Goal: Transaction & Acquisition: Purchase product/service

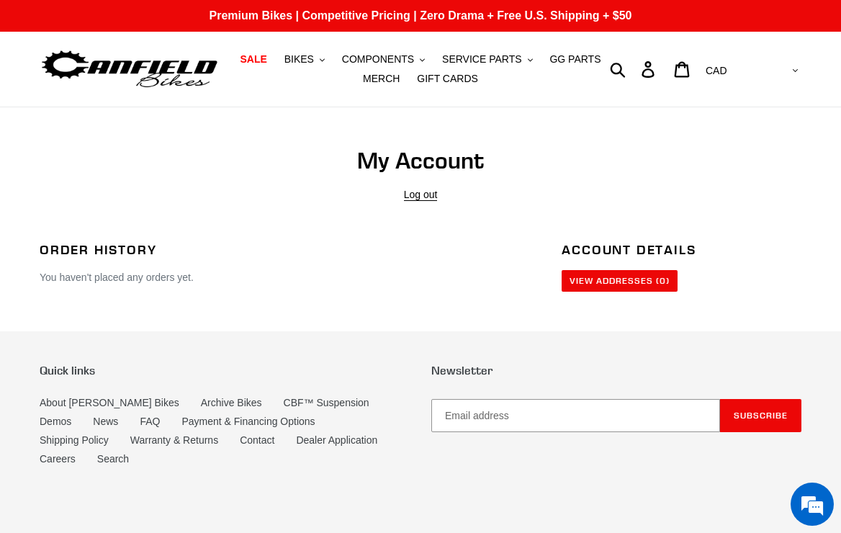
scroll to position [2748, 0]
click at [240, 441] on link "Contact" at bounding box center [257, 440] width 35 height 12
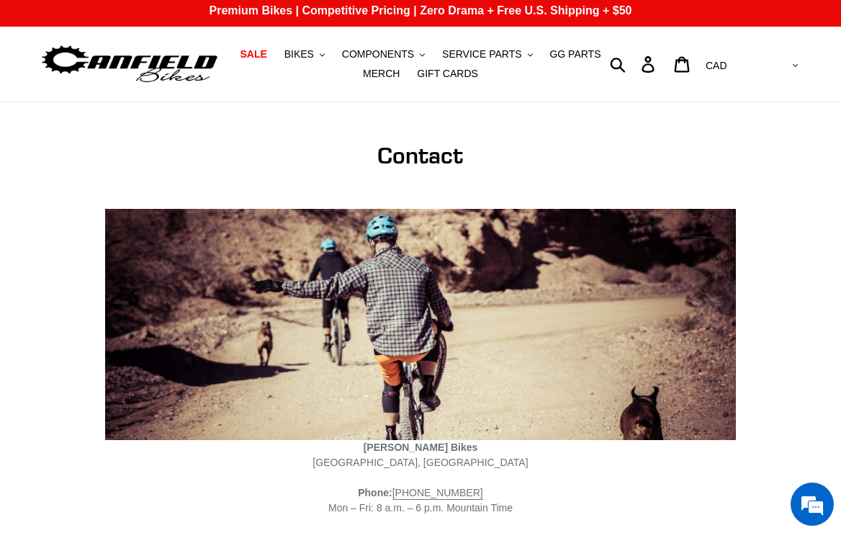
scroll to position [6, 0]
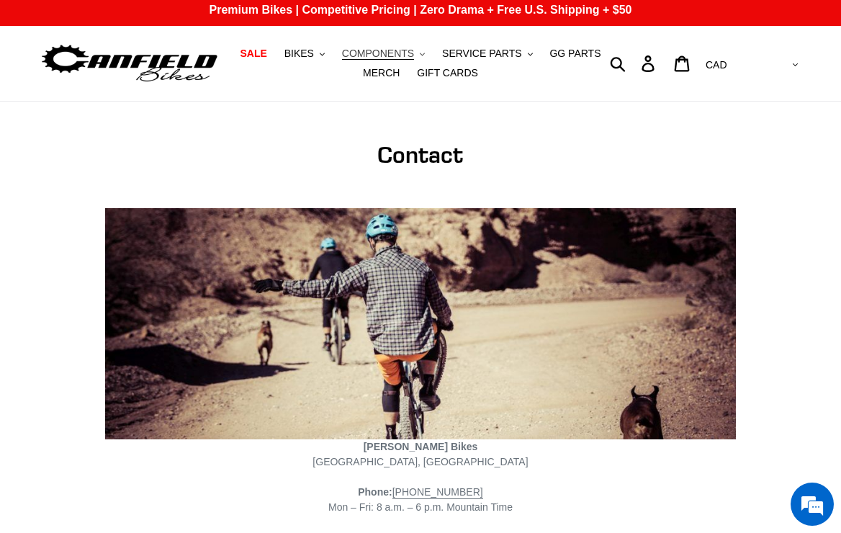
click at [420, 52] on button "COMPONENTS .cls-1{fill:#231f20}" at bounding box center [383, 53] width 97 height 19
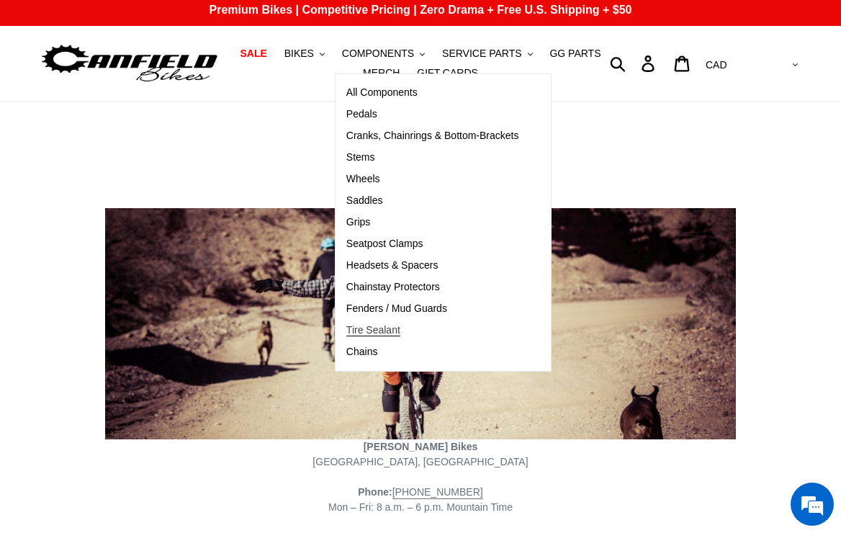
click at [377, 332] on span "Tire Sealant" at bounding box center [373, 330] width 54 height 12
